Goal: Obtain resource: Download file/media

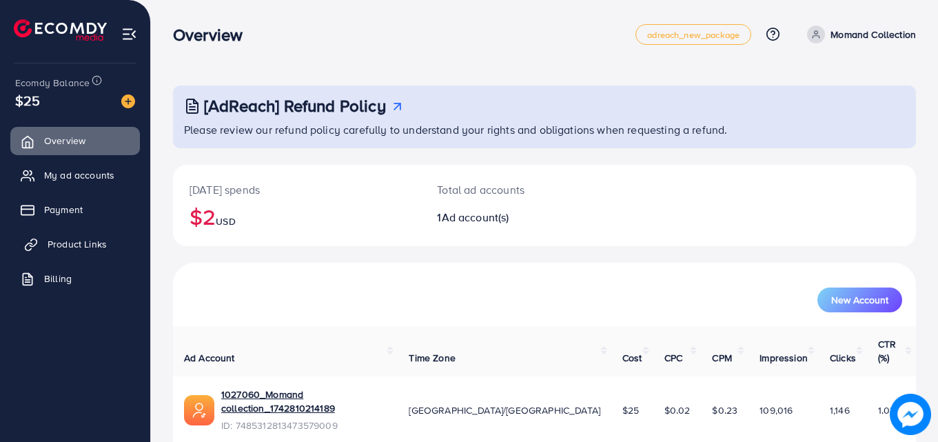
click at [74, 247] on span "Product Links" at bounding box center [77, 244] width 59 height 14
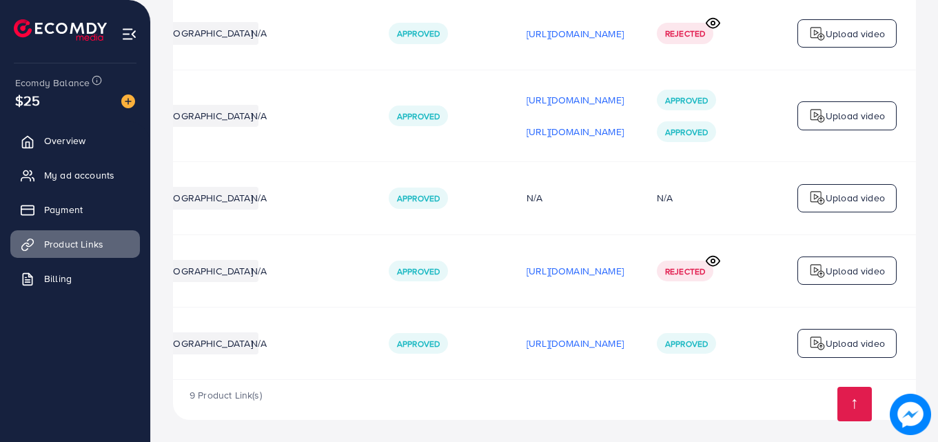
scroll to position [0, 349]
click at [588, 335] on p "[URL][DOMAIN_NAME]" at bounding box center [575, 343] width 97 height 17
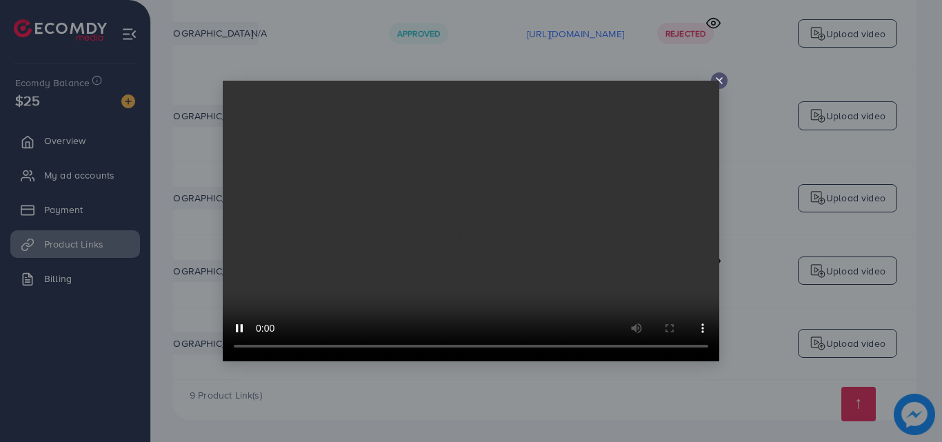
click at [721, 81] on icon at bounding box center [718, 80] width 11 height 11
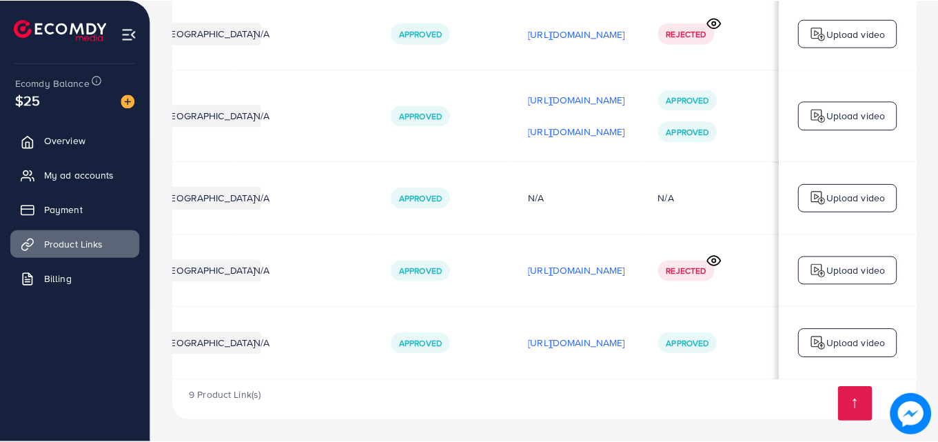
scroll to position [0, 345]
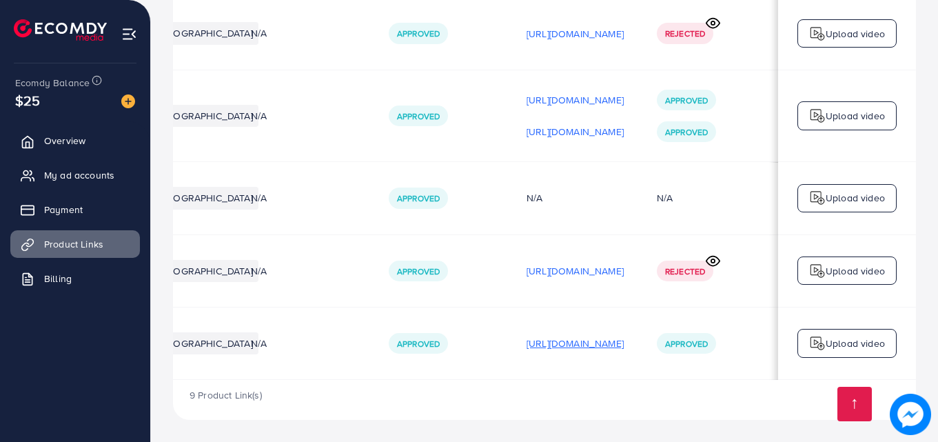
click at [569, 340] on p "[URL][DOMAIN_NAME]" at bounding box center [575, 343] width 97 height 17
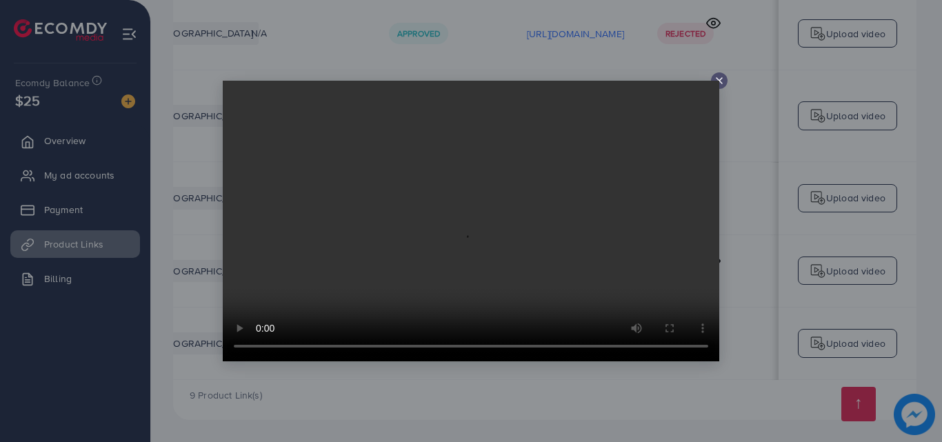
click at [718, 78] on icon at bounding box center [718, 80] width 11 height 11
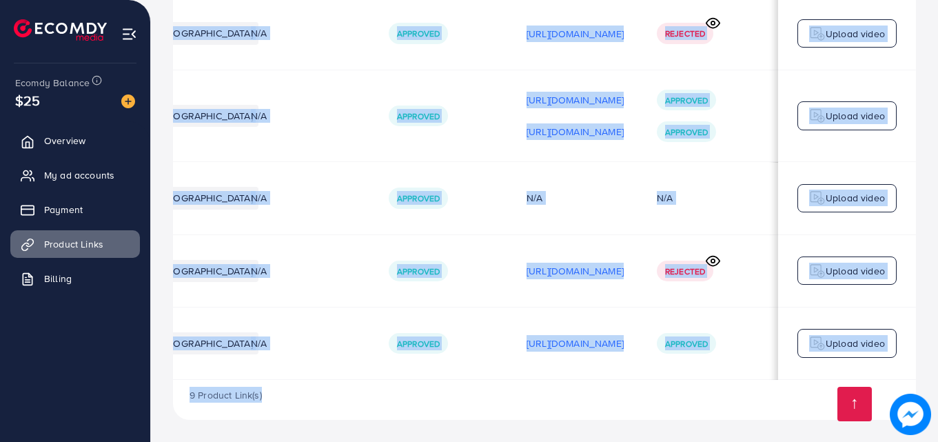
drag, startPoint x: 513, startPoint y: 381, endPoint x: 447, endPoint y: 376, distance: 65.6
click at [447, 376] on div "Product URLs Target markets Reason rejected Status Product video Status video A…" at bounding box center [544, 10] width 743 height 820
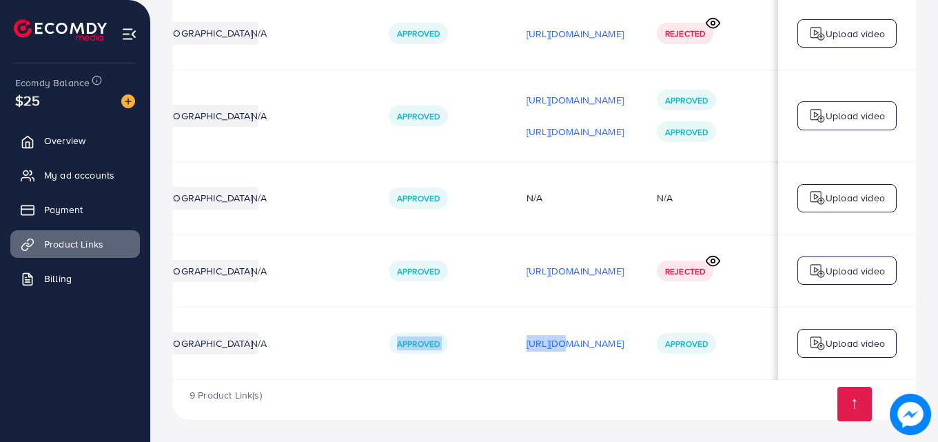
drag, startPoint x: 482, startPoint y: 374, endPoint x: 361, endPoint y: 370, distance: 120.7
click at [307, 368] on tr "[URL][DOMAIN_NAME] [GEOGRAPHIC_DATA] N/A Approved [URL][DOMAIN_NAME] Approved U…" at bounding box center [454, 343] width 923 height 72
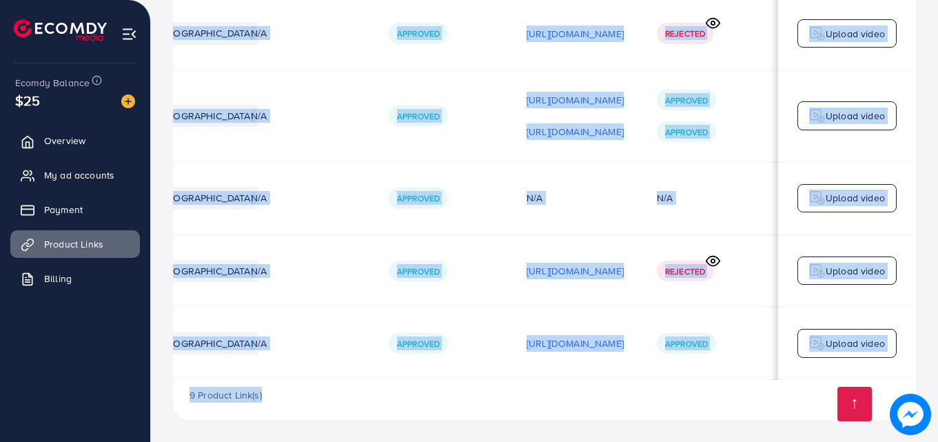
drag, startPoint x: 455, startPoint y: 381, endPoint x: 364, endPoint y: 376, distance: 91.1
click at [333, 376] on div "Product URLs Target markets Reason rejected Status Product video Status video A…" at bounding box center [544, 10] width 743 height 820
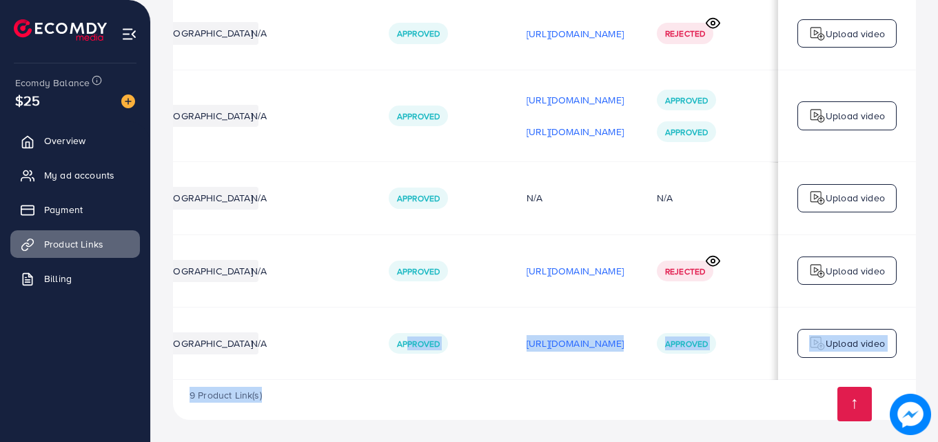
click at [409, 318] on td "Approved" at bounding box center [441, 343] width 138 height 72
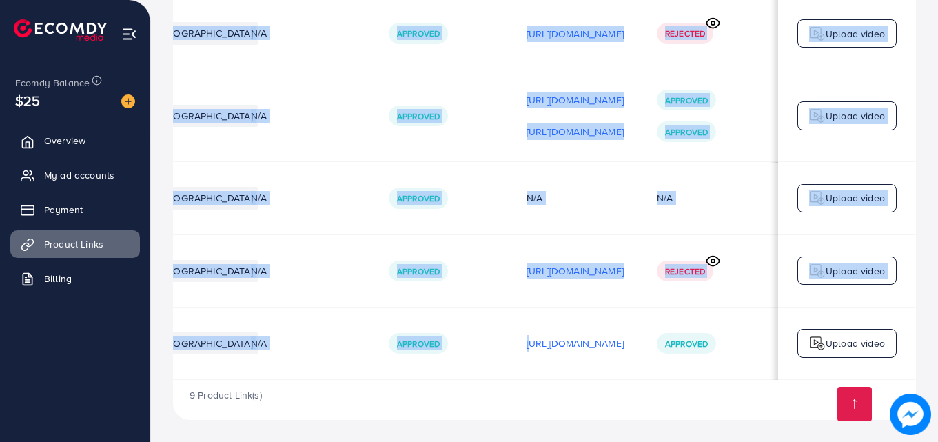
drag, startPoint x: 449, startPoint y: 374, endPoint x: 396, endPoint y: 378, distance: 53.3
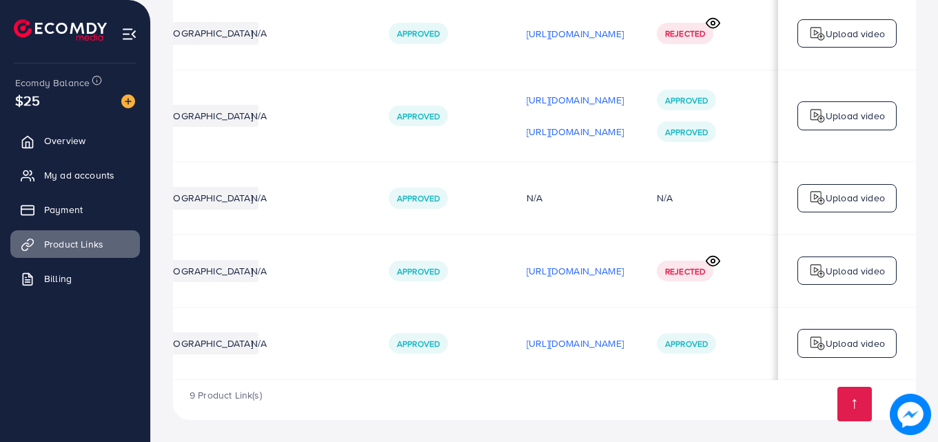
click at [456, 380] on div "9 Product Link(s)" at bounding box center [544, 400] width 743 height 40
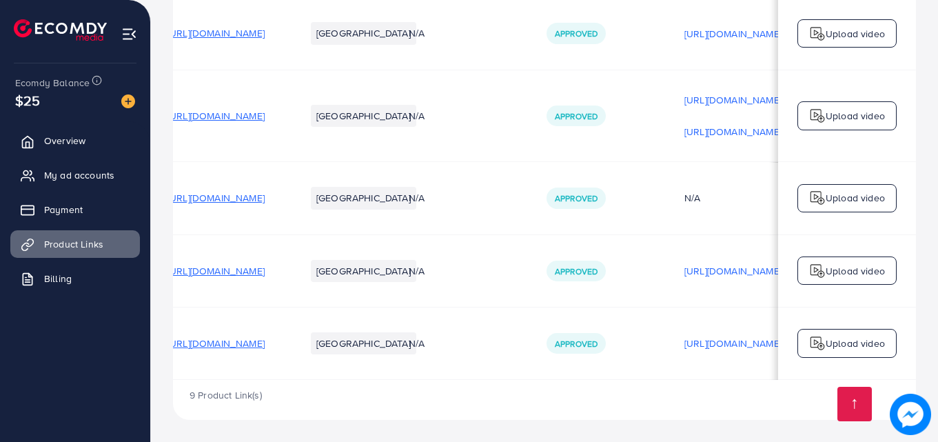
scroll to position [0, 0]
